Goal: Check status

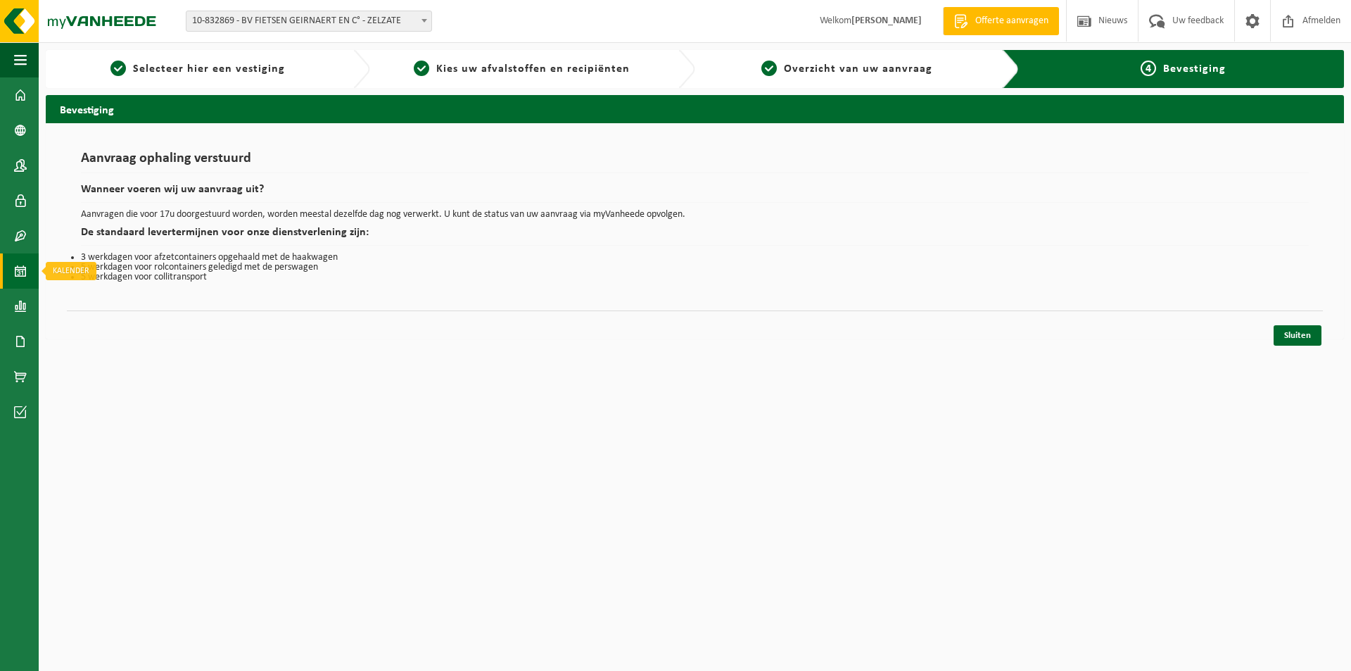
click at [13, 275] on link "Kalender" at bounding box center [19, 270] width 39 height 35
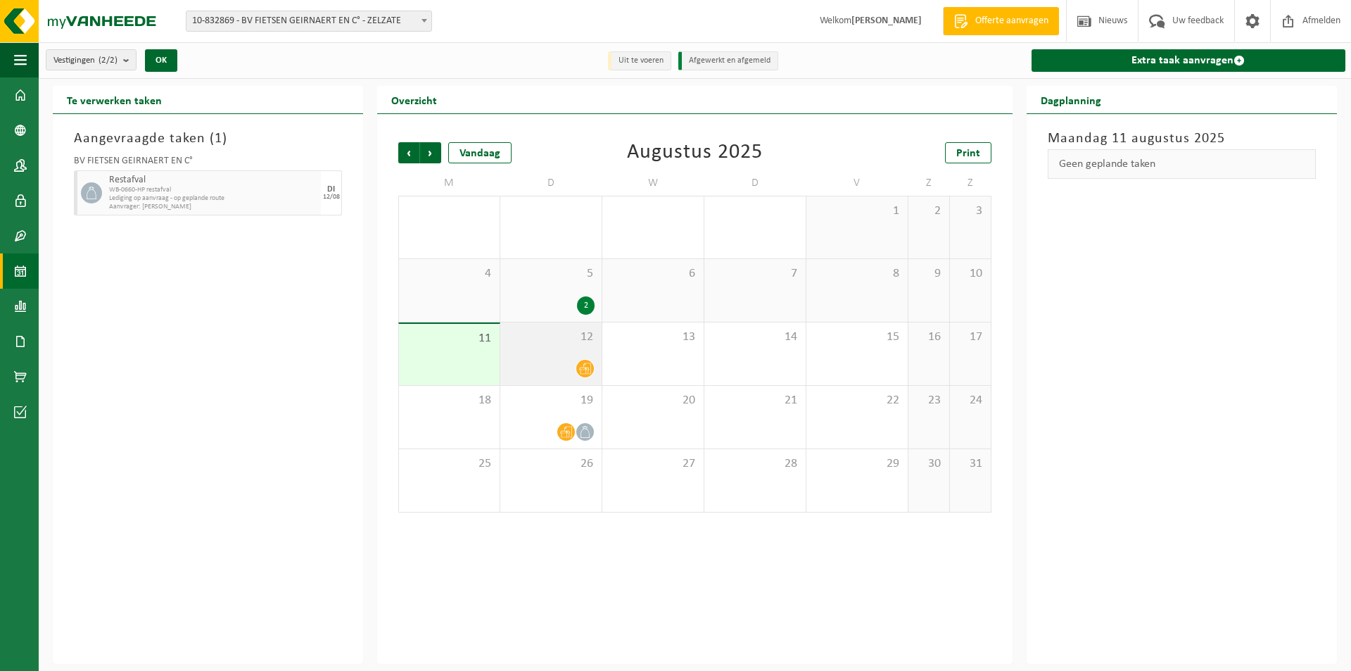
click at [554, 362] on div at bounding box center [550, 368] width 87 height 19
